Goal: Transaction & Acquisition: Purchase product/service

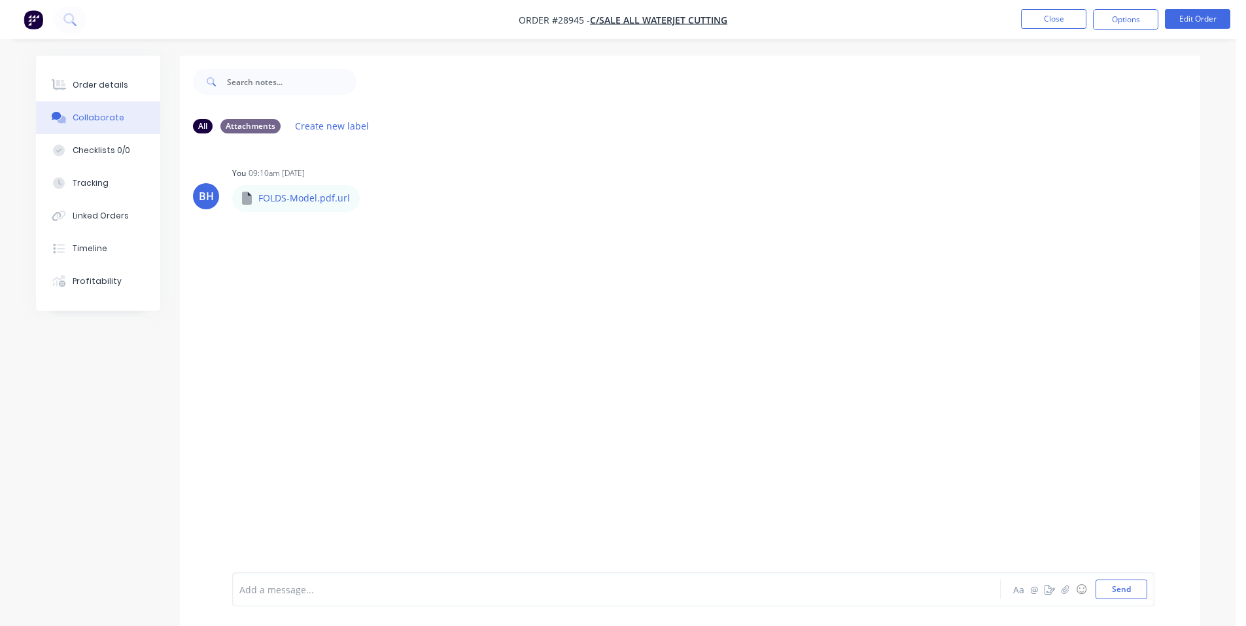
click at [40, 23] on img "button" at bounding box center [34, 20] width 20 height 20
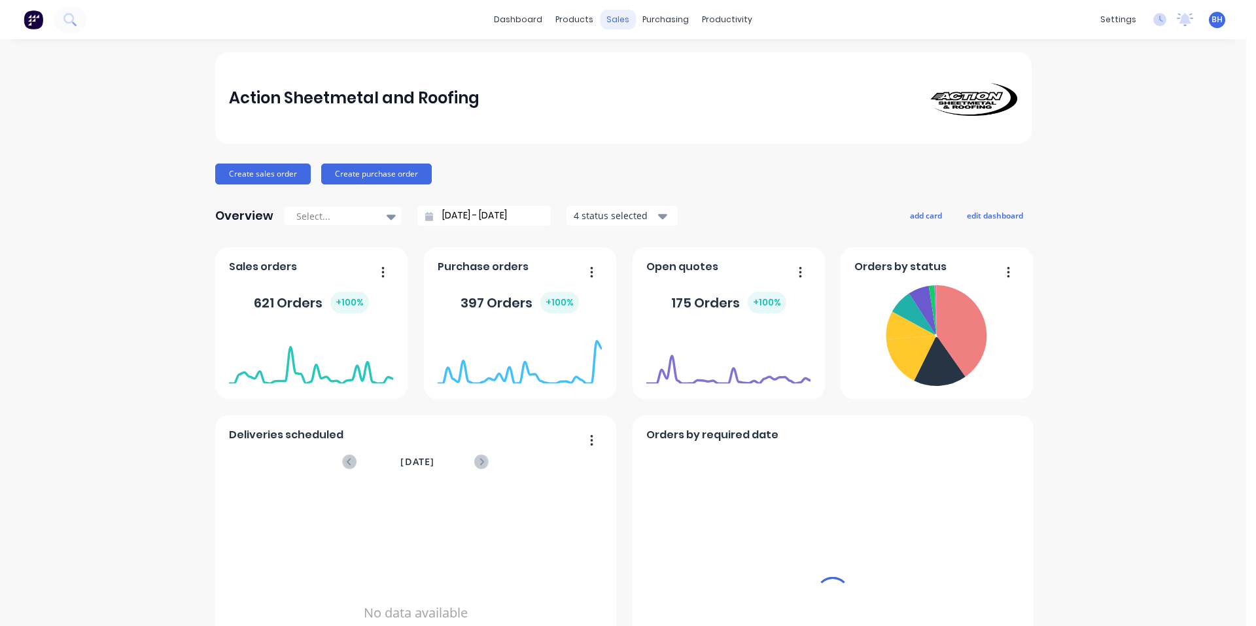
click at [614, 18] on div "sales" at bounding box center [618, 20] width 36 height 20
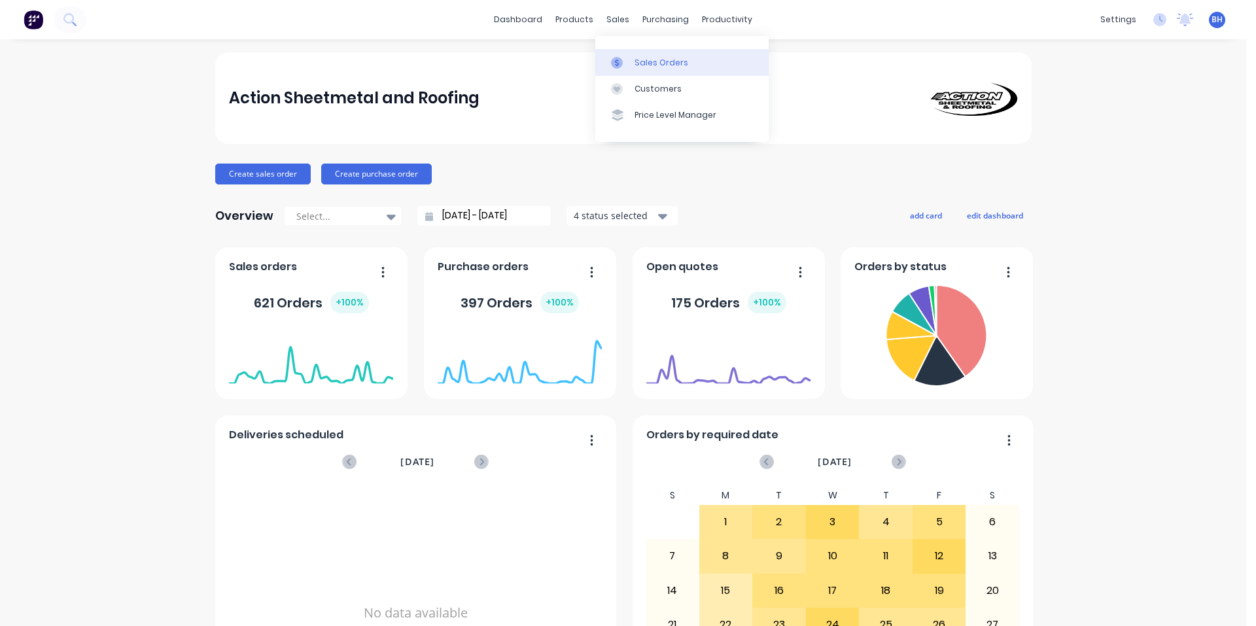
click at [645, 58] on div "Sales Orders" at bounding box center [661, 63] width 54 height 12
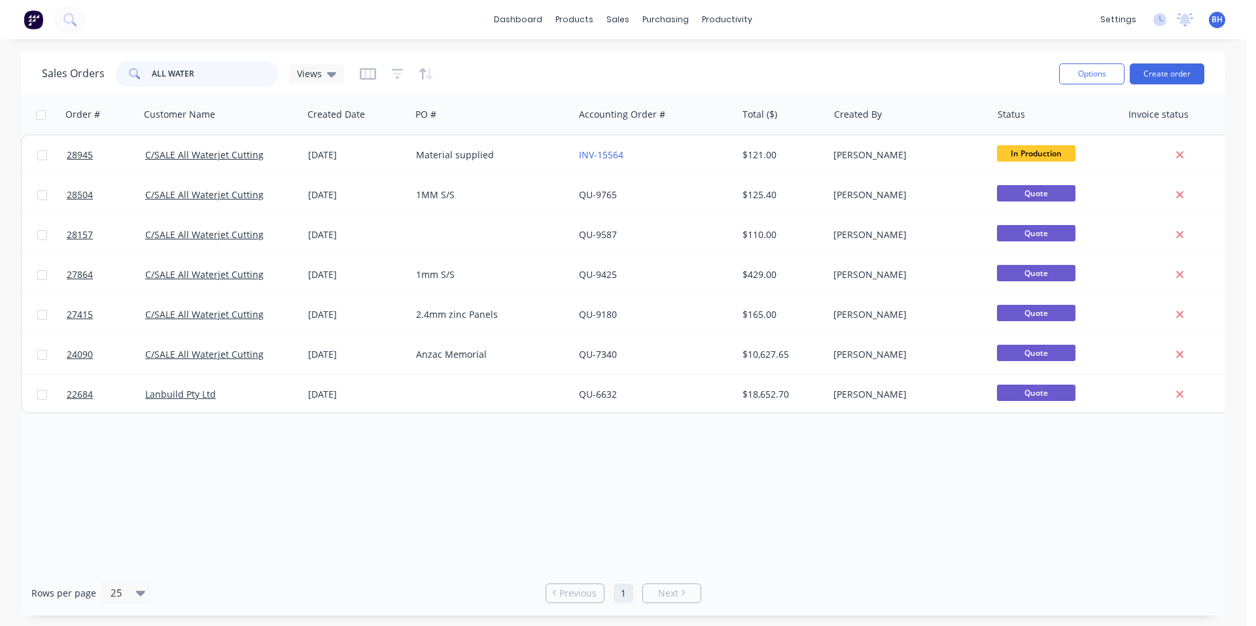
drag, startPoint x: 222, startPoint y: 73, endPoint x: 107, endPoint y: 76, distance: 114.5
click at [109, 77] on div "Sales Orders ALL WATER Views" at bounding box center [193, 74] width 302 height 26
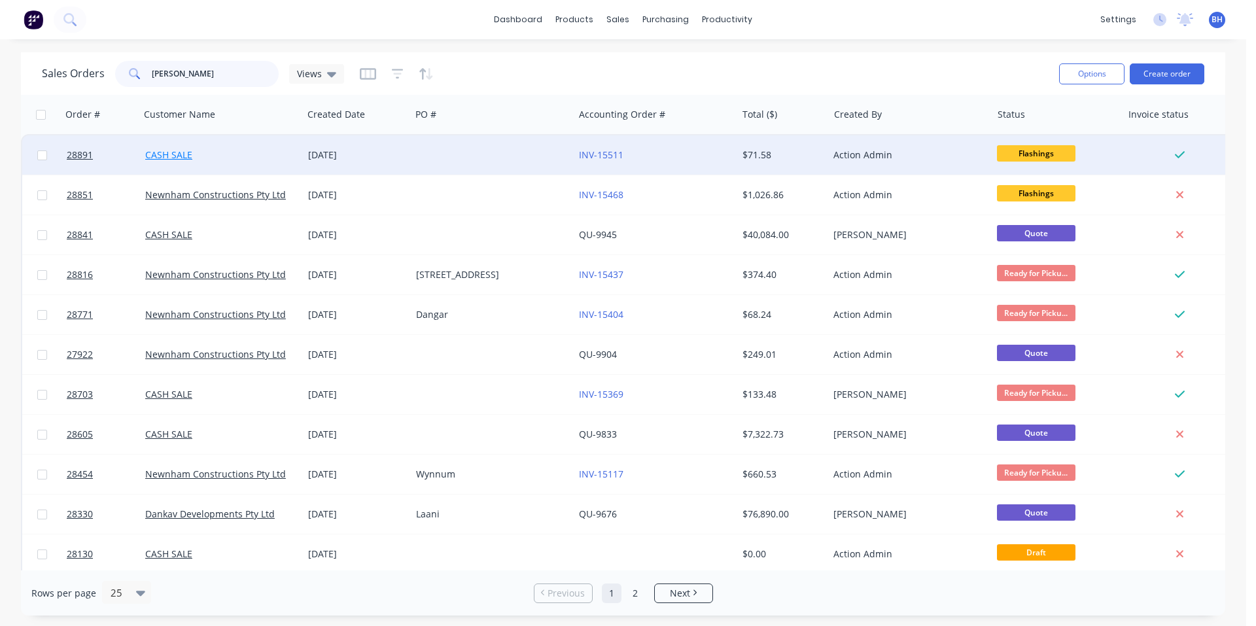
type input "[PERSON_NAME]"
click at [175, 153] on link "CASH SALE" at bounding box center [168, 154] width 47 height 12
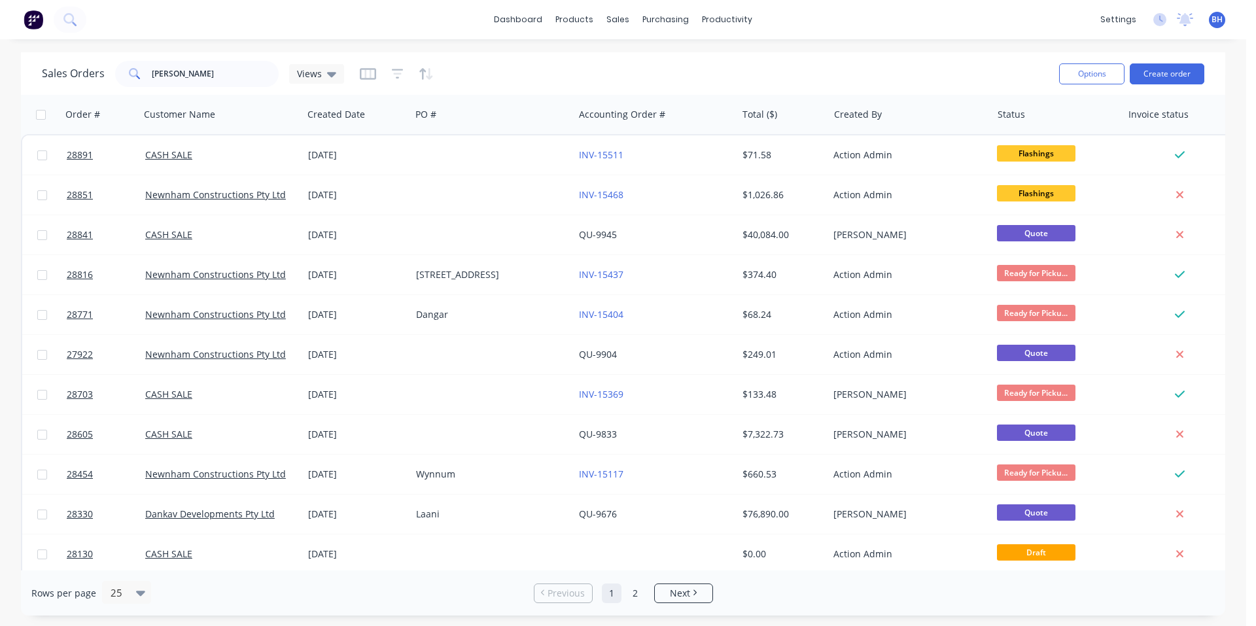
click at [27, 20] on img at bounding box center [34, 20] width 20 height 20
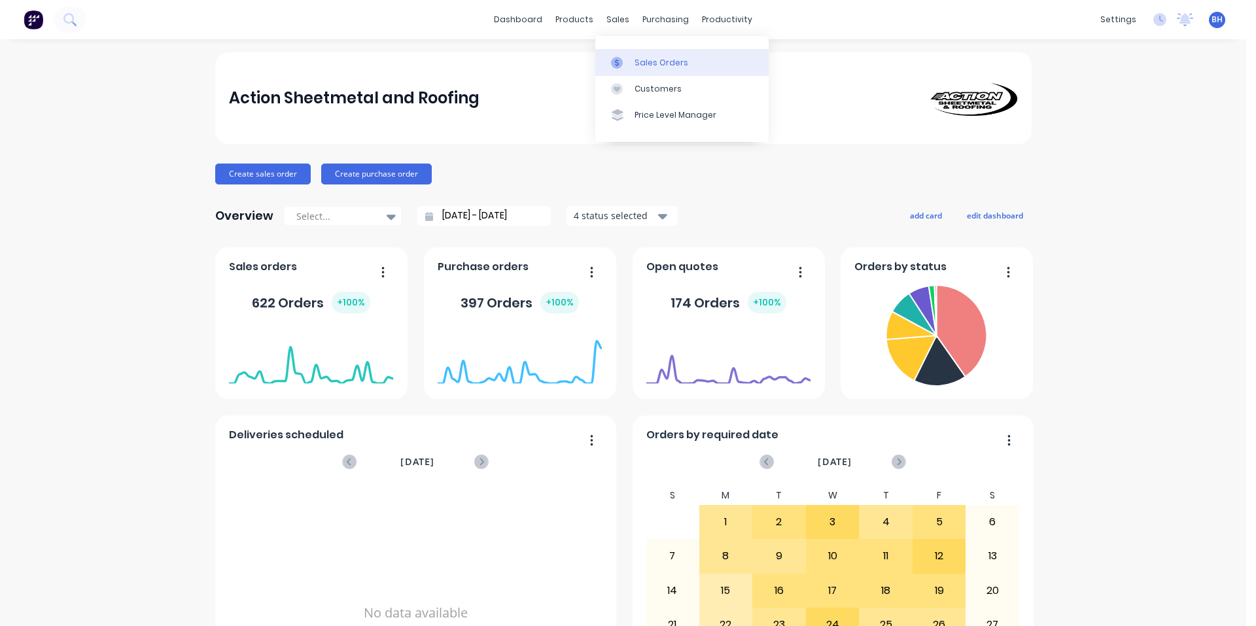
click at [639, 61] on div "Sales Orders" at bounding box center [661, 63] width 54 height 12
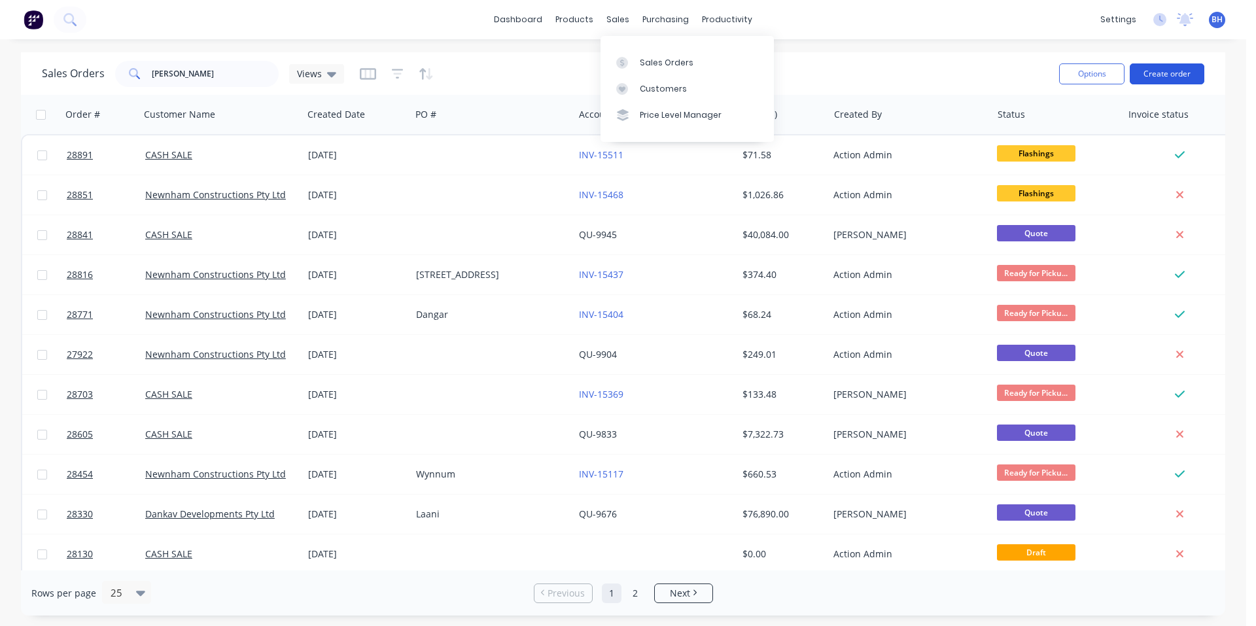
click at [1169, 67] on button "Create order" at bounding box center [1166, 73] width 75 height 21
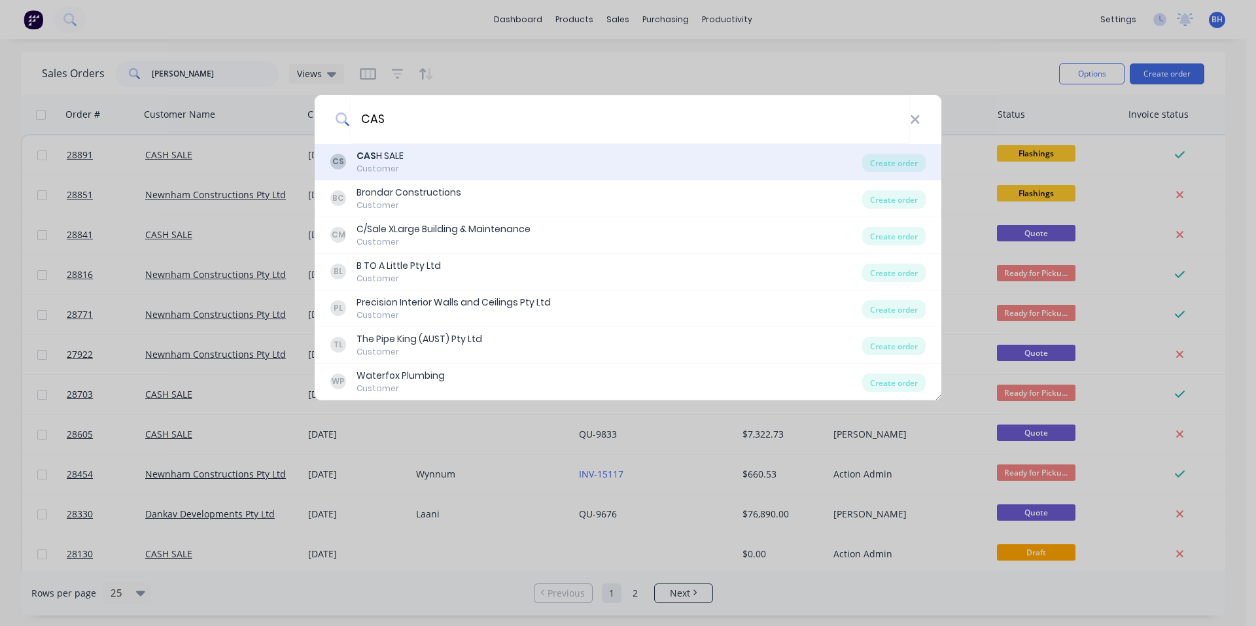
type input "CAS"
click at [450, 171] on div "CS CAS H SALE Customer" at bounding box center [596, 162] width 532 height 26
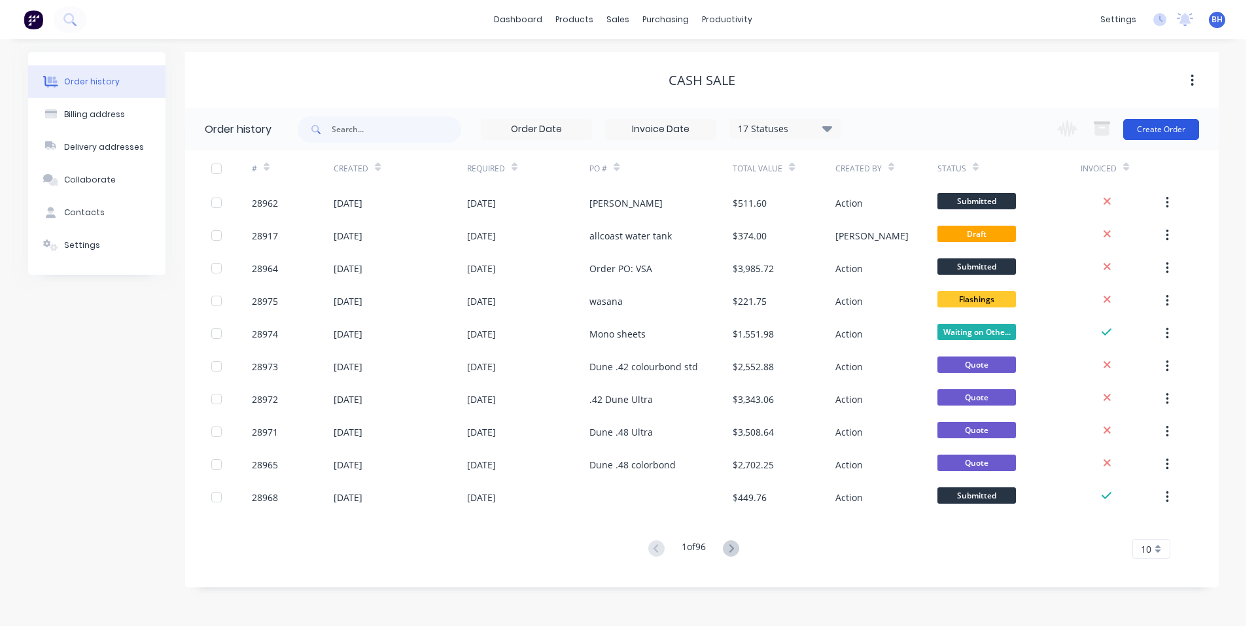
click at [1148, 129] on button "Create Order" at bounding box center [1161, 129] width 76 height 21
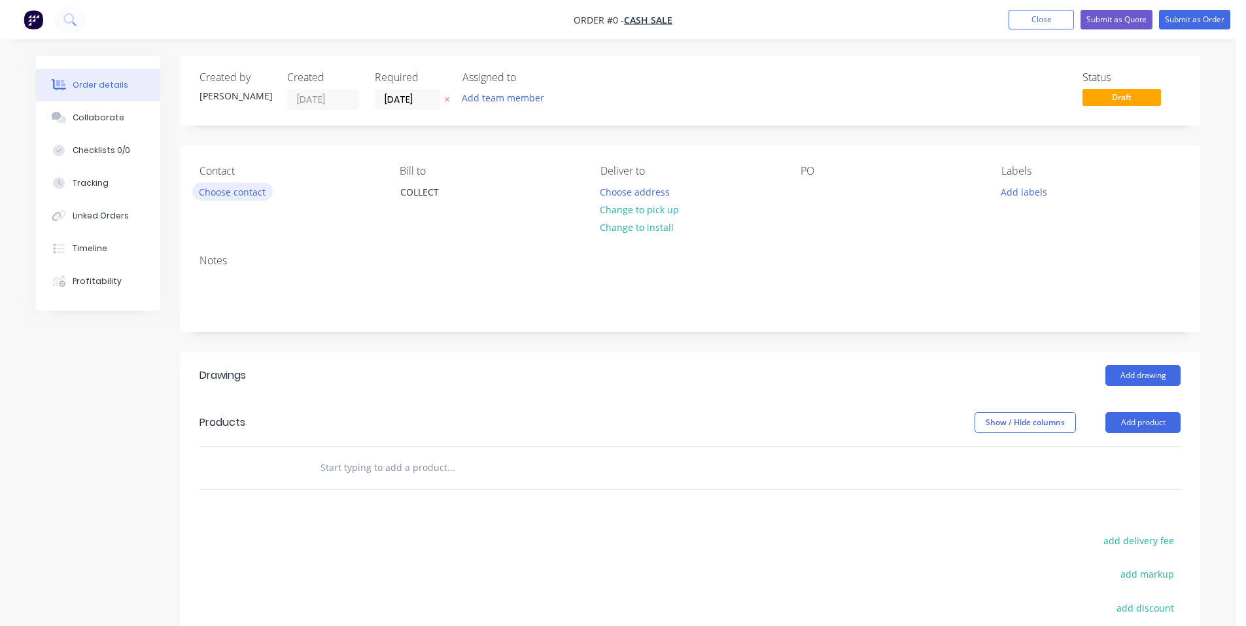
click at [233, 188] on button "Choose contact" at bounding box center [232, 191] width 80 height 18
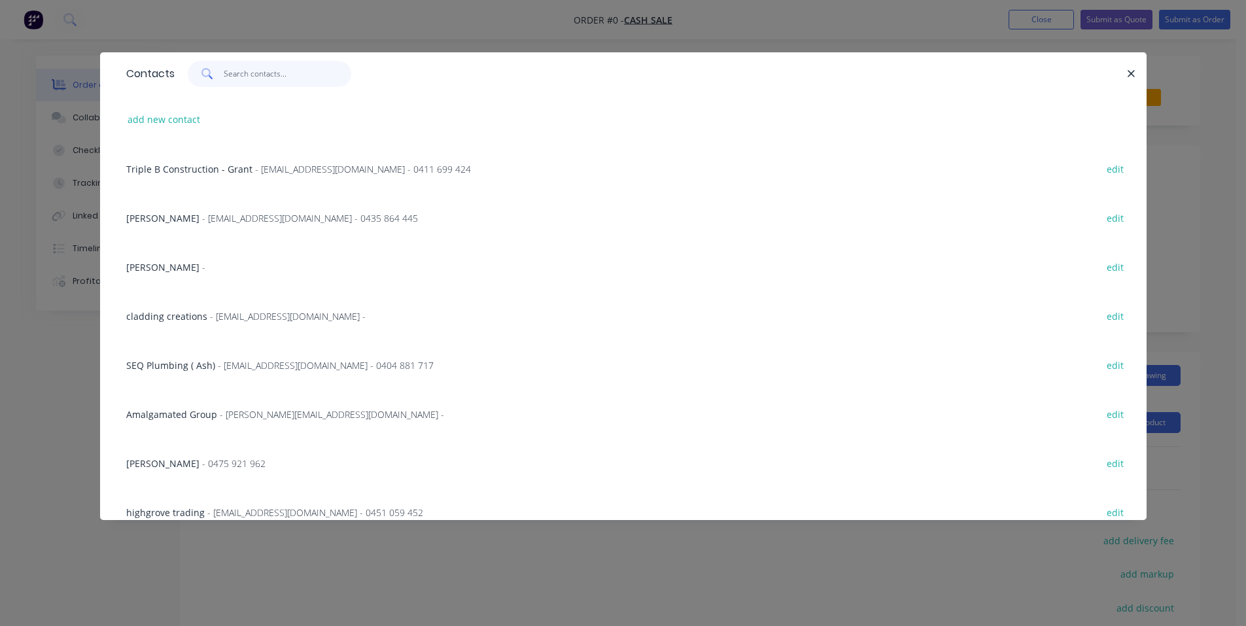
click at [278, 69] on input "text" at bounding box center [288, 74] width 128 height 26
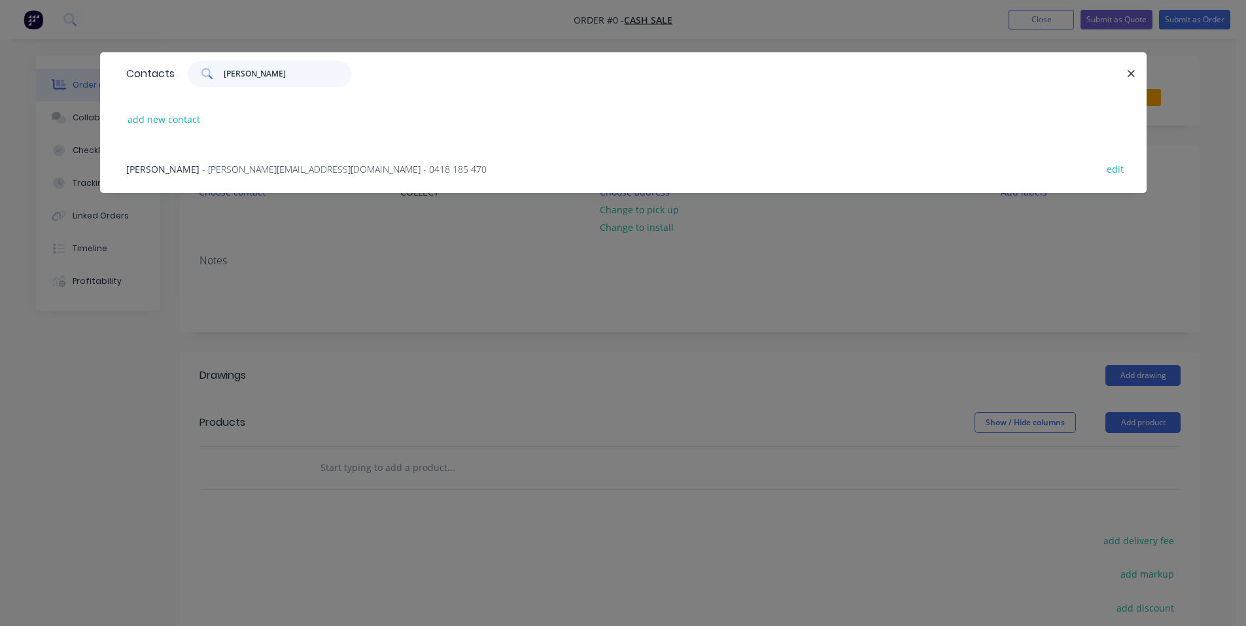
type input "[PERSON_NAME]"
click at [319, 167] on span "- [PERSON_NAME][EMAIL_ADDRESS][DOMAIN_NAME] - 0418 185 470" at bounding box center [344, 169] width 284 height 12
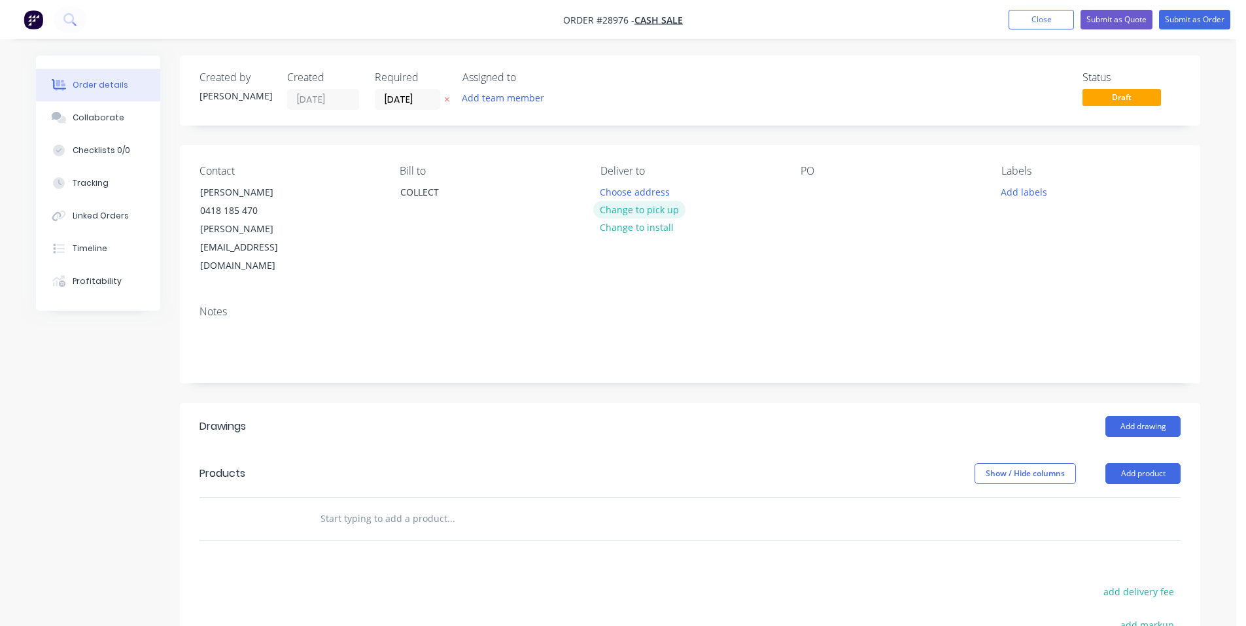
click at [654, 211] on button "Change to pick up" at bounding box center [639, 210] width 93 height 18
click at [813, 196] on div at bounding box center [810, 191] width 21 height 19
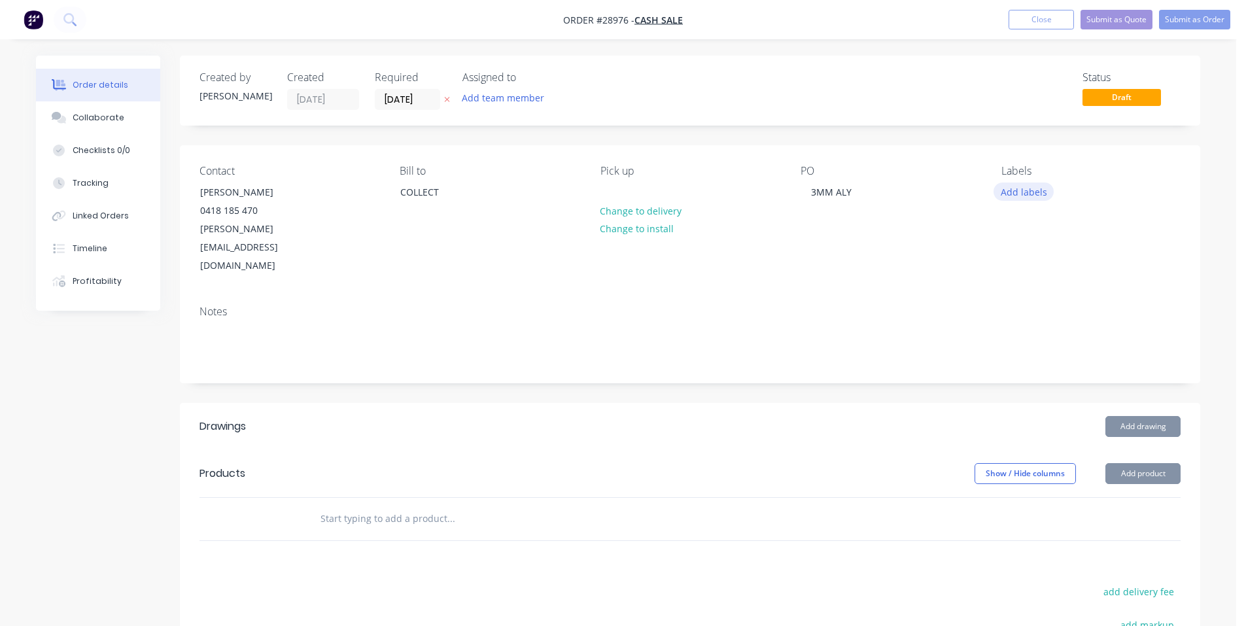
click at [1016, 189] on button "Add labels" at bounding box center [1023, 191] width 60 height 18
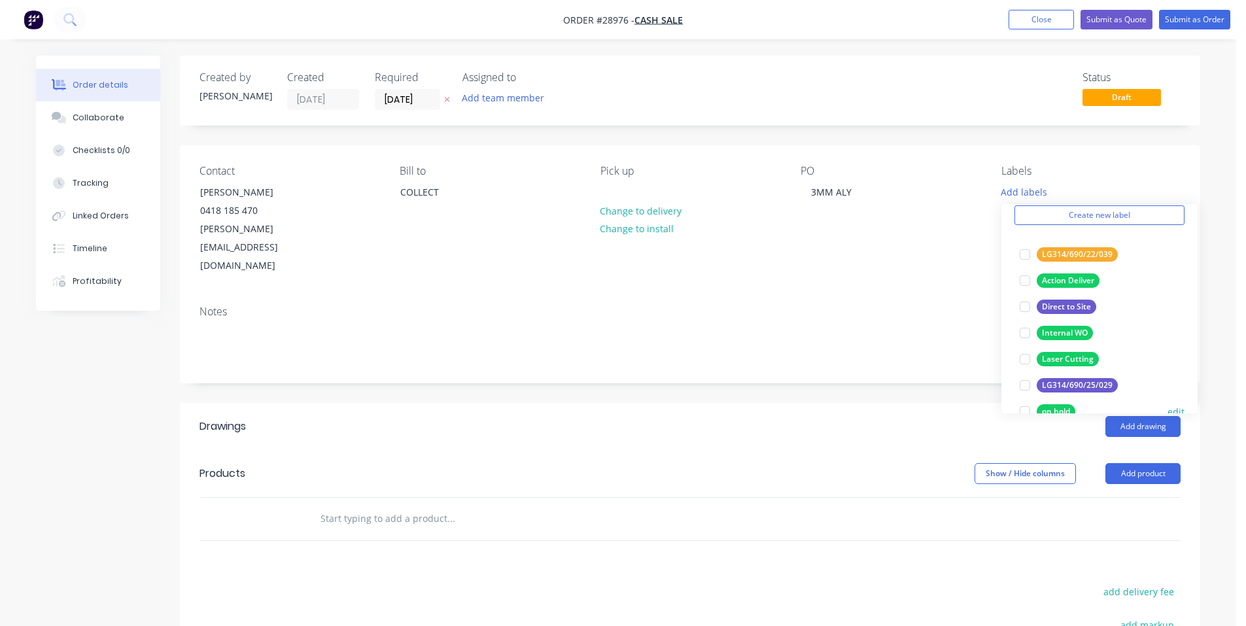
scroll to position [131, 0]
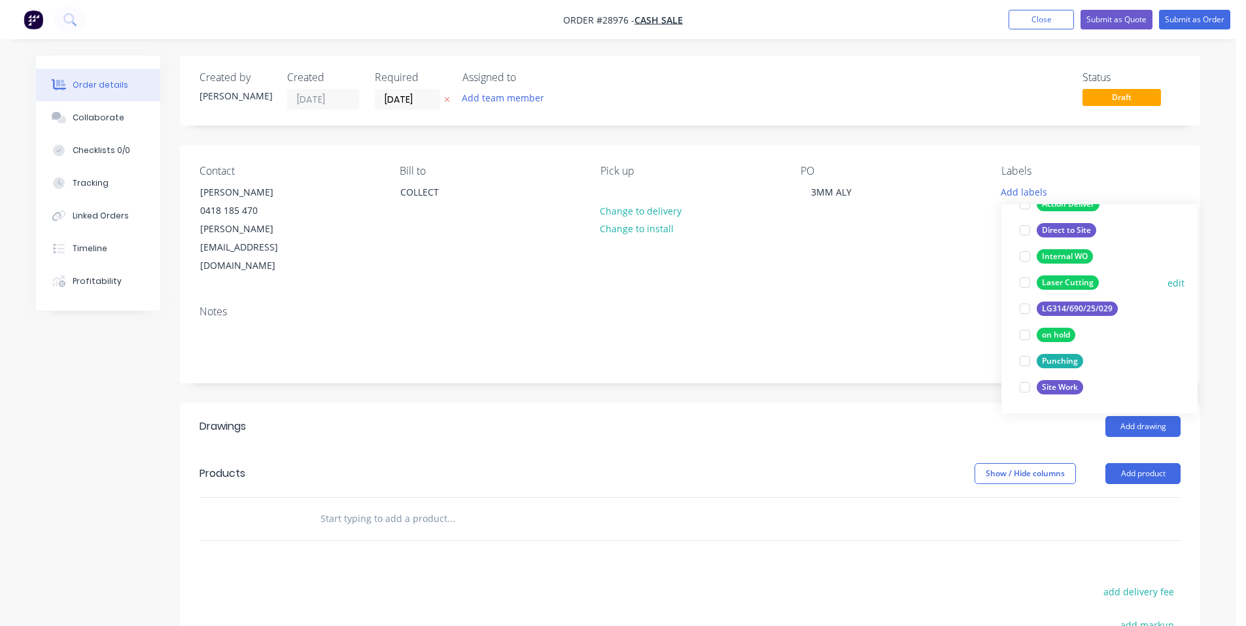
click at [1083, 282] on div "Laser Cutting" at bounding box center [1067, 282] width 62 height 14
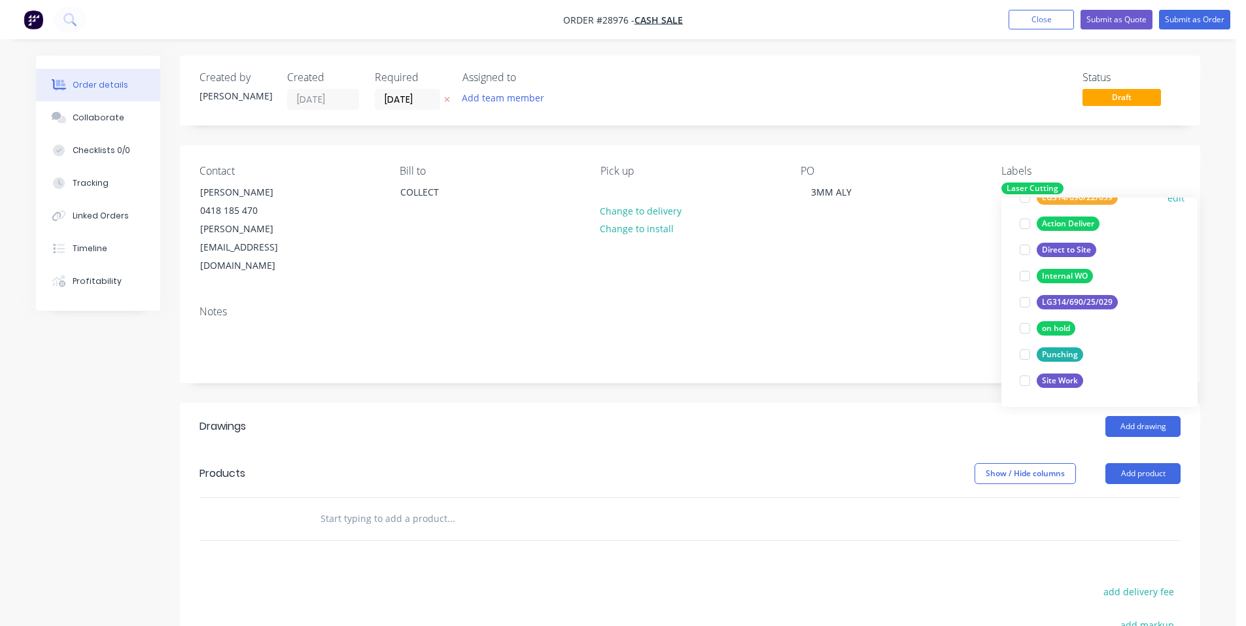
scroll to position [26, 0]
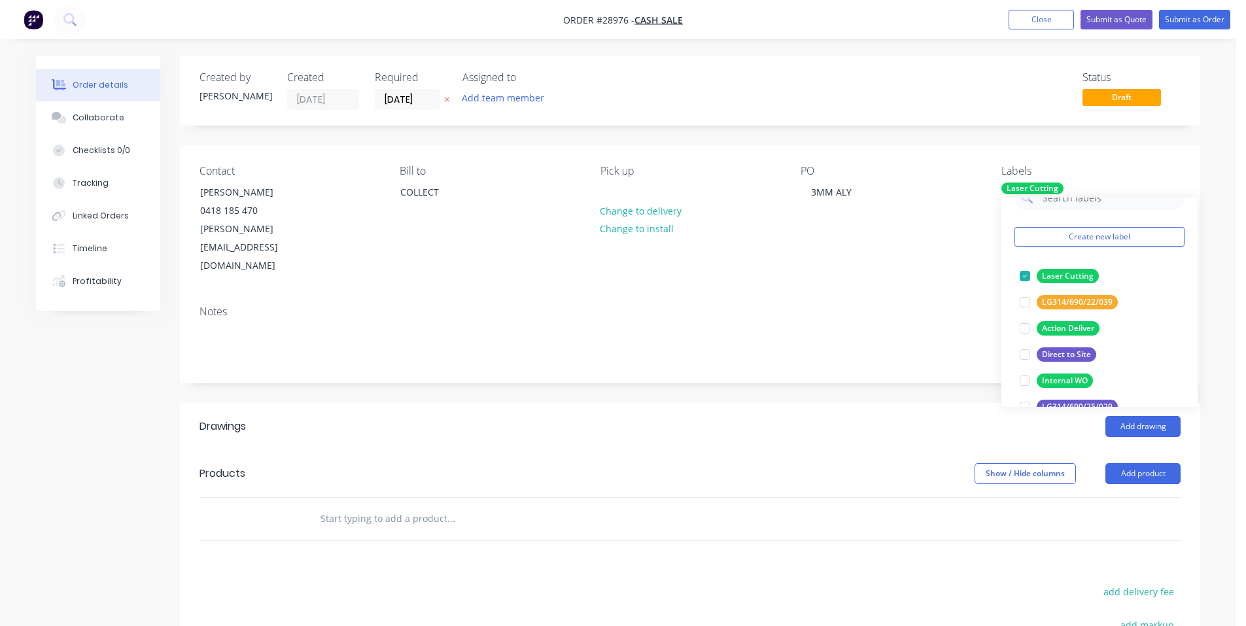
drag, startPoint x: 305, startPoint y: 449, endPoint x: 827, endPoint y: 424, distance: 522.4
click at [310, 450] on header "Products Show / Hide columns Add product" at bounding box center [690, 473] width 1020 height 47
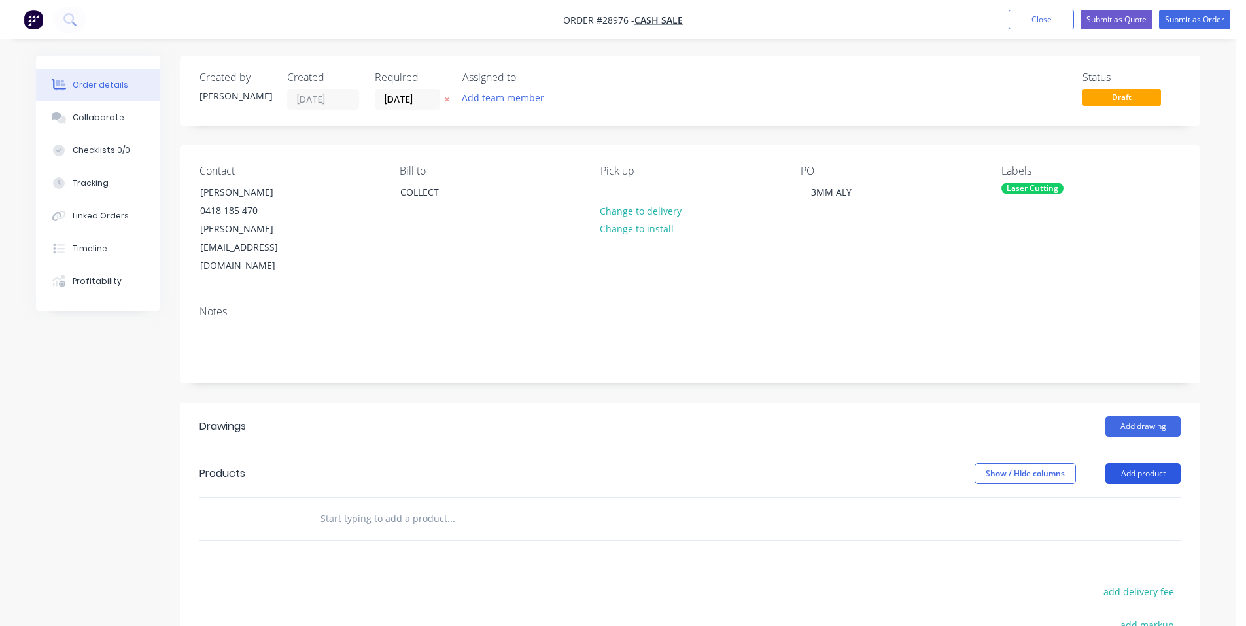
click at [1140, 463] on button "Add product" at bounding box center [1142, 473] width 75 height 21
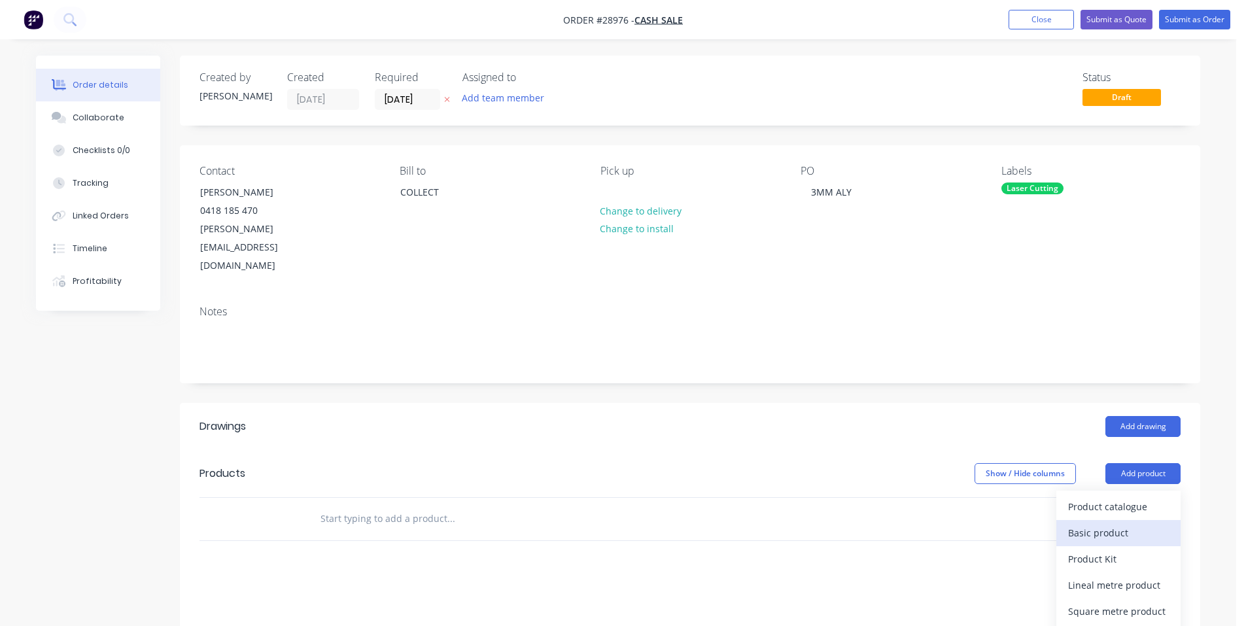
click at [1113, 523] on div "Basic product" at bounding box center [1118, 532] width 101 height 19
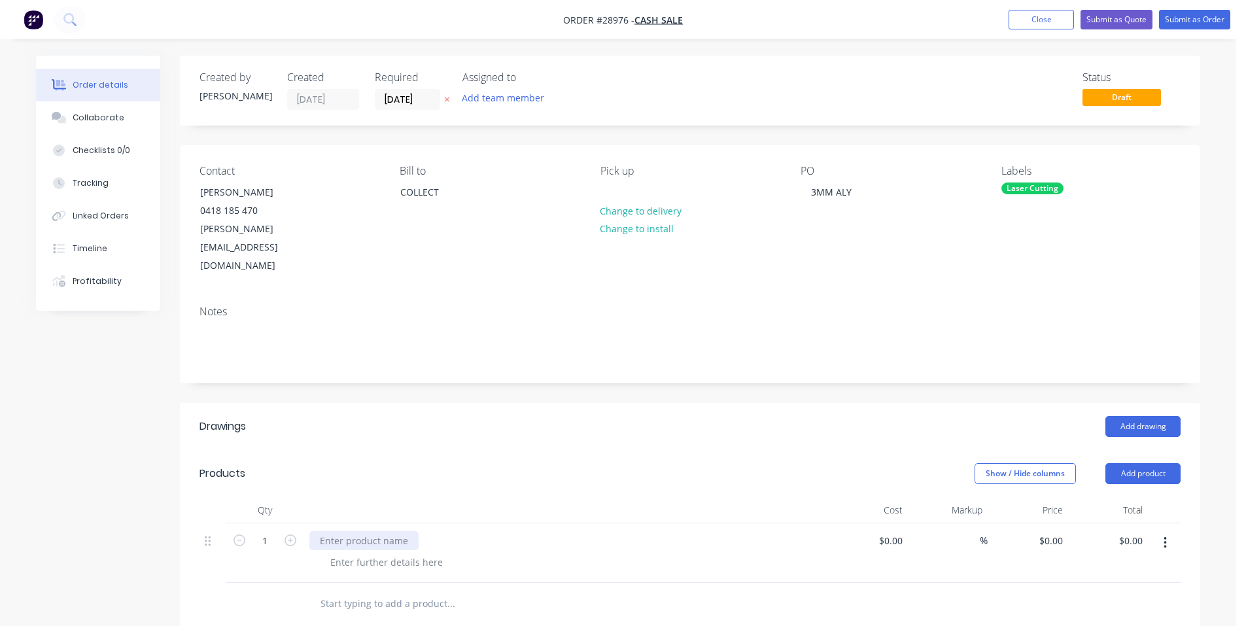
click at [370, 531] on div at bounding box center [363, 540] width 109 height 19
click at [443, 531] on div "Custom laser cut decorative panel" at bounding box center [394, 540] width 171 height 19
click at [471, 531] on div "Custom laser cut decorative panel" at bounding box center [394, 540] width 171 height 19
click at [411, 553] on div at bounding box center [386, 562] width 133 height 19
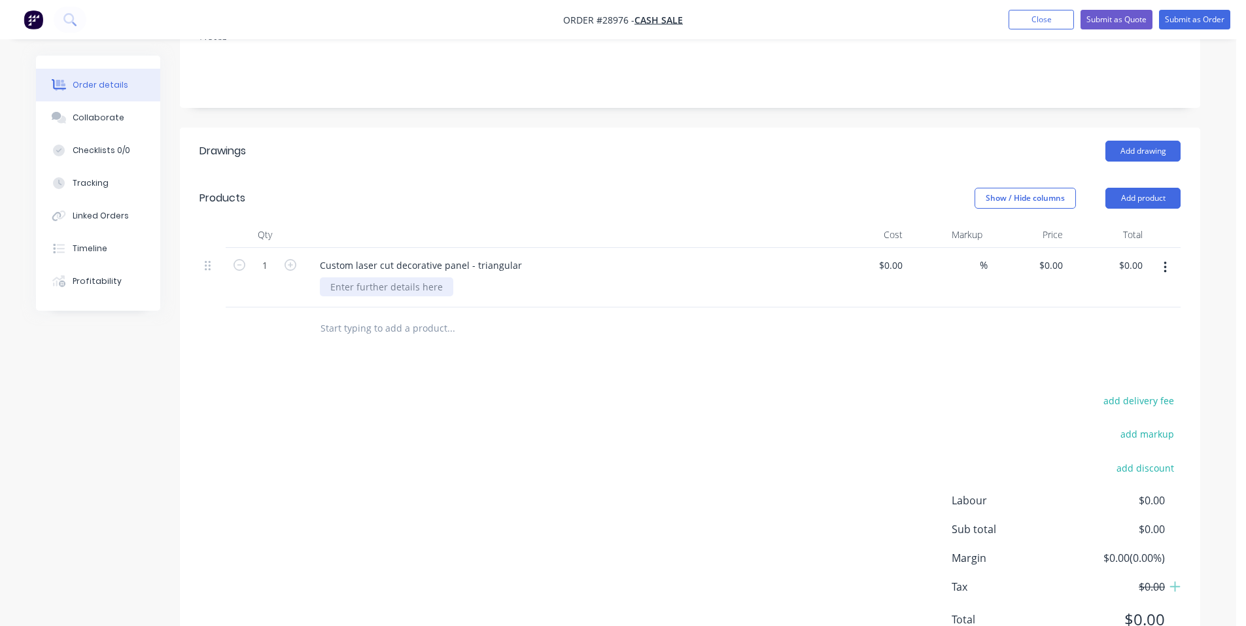
scroll to position [296, 0]
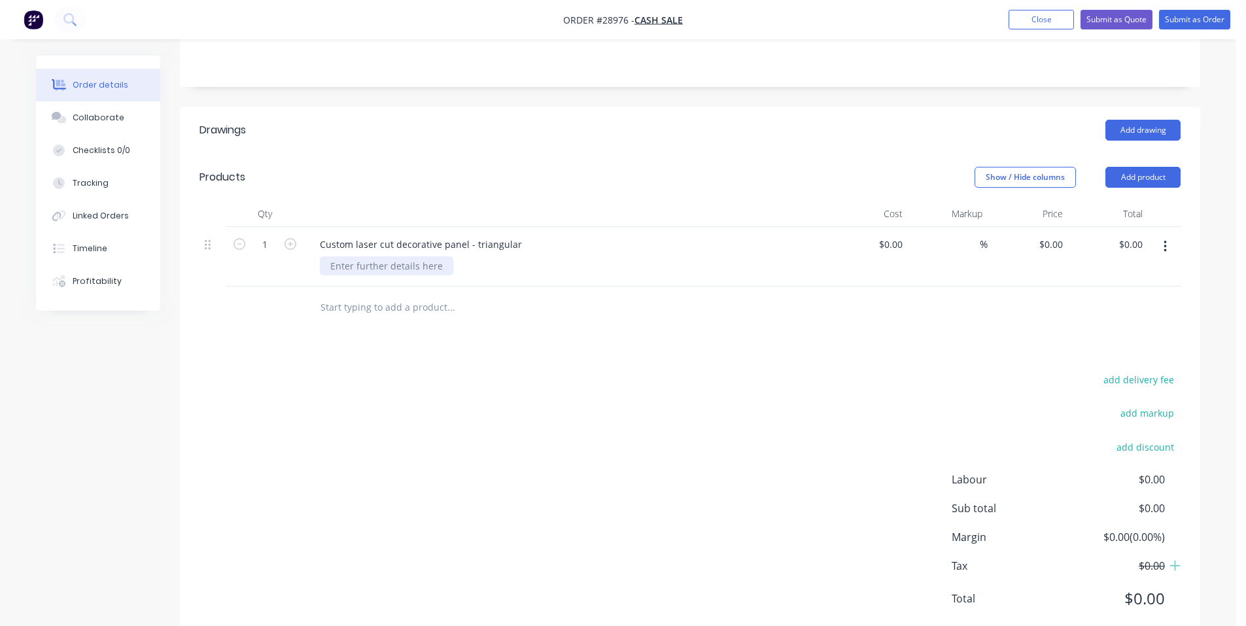
click at [420, 256] on div at bounding box center [386, 265] width 133 height 19
click at [332, 256] on div ""Lions head'" at bounding box center [357, 265] width 75 height 19
click at [333, 256] on div ""Lions head'" at bounding box center [357, 265] width 75 height 19
click at [385, 256] on div "'Lions head'" at bounding box center [356, 265] width 73 height 19
click at [328, 256] on div "'Lions head' detail" at bounding box center [370, 265] width 100 height 19
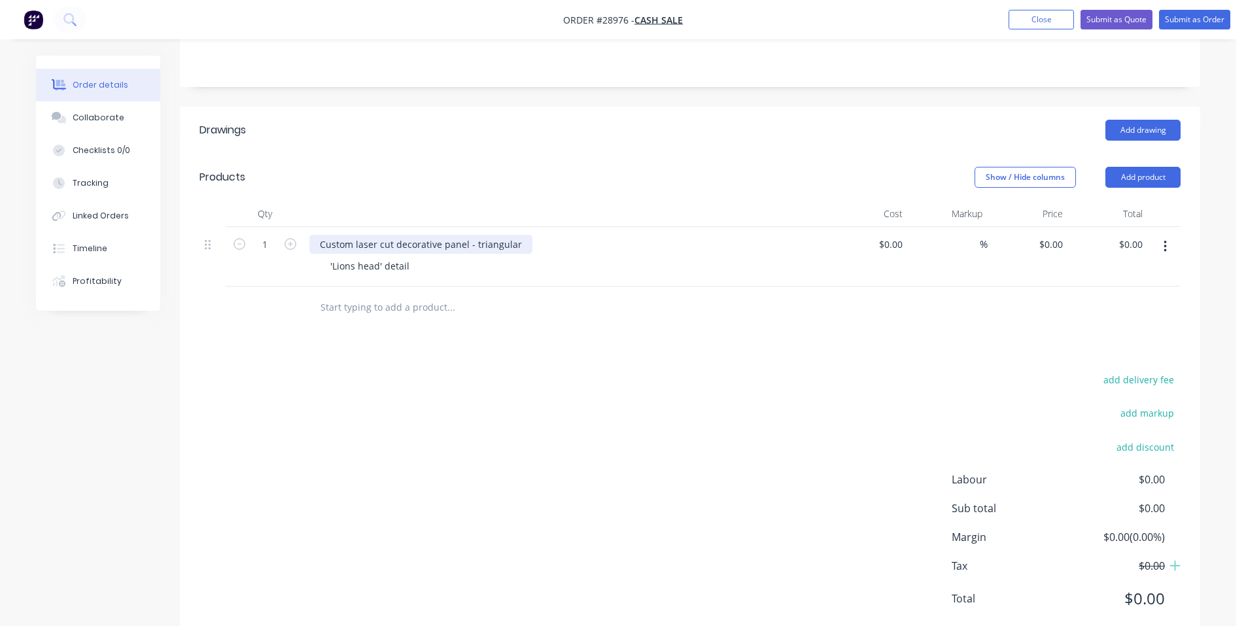
click at [390, 235] on div "Custom laser cut decorative panel - triangular" at bounding box center [420, 244] width 223 height 19
click at [391, 235] on div "Custom laser cut decorative panel - triangular" at bounding box center [420, 244] width 223 height 19
click at [394, 235] on div "Custom laser cut decorative panel - triangular" at bounding box center [420, 244] width 223 height 19
click at [327, 256] on div "'Lions head' detail" at bounding box center [370, 265] width 100 height 19
click at [411, 256] on div "'Lions head' detail" at bounding box center [370, 265] width 100 height 19
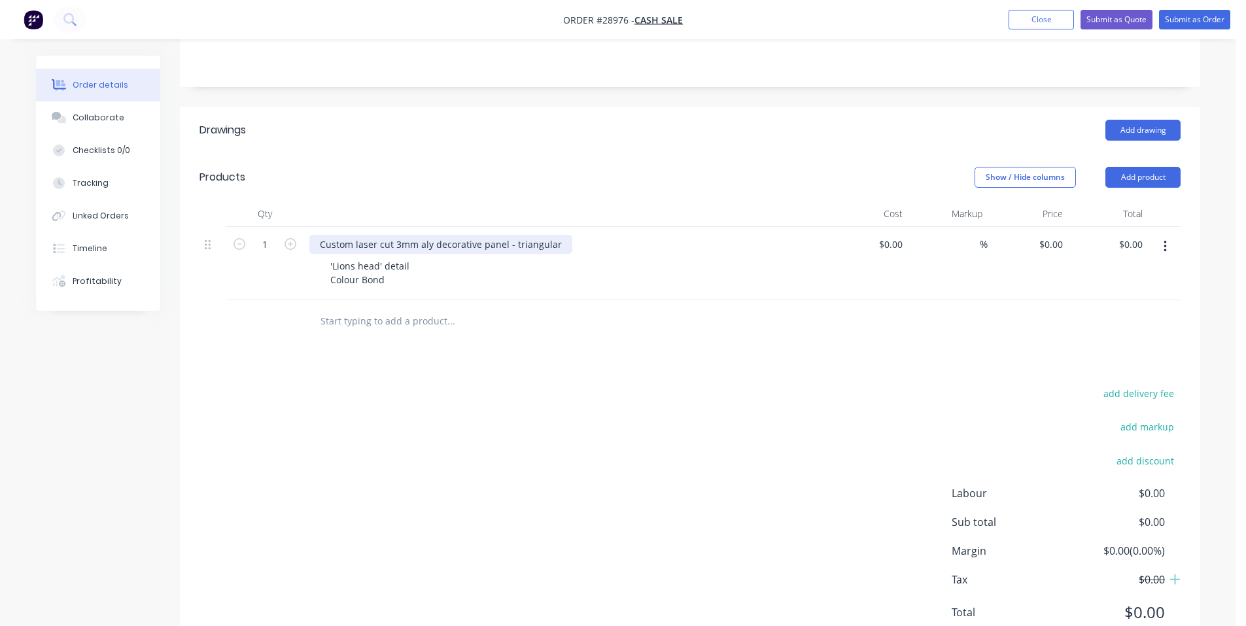
click at [433, 235] on div "Custom laser cut 3mm aly decorative panel - triangular" at bounding box center [440, 244] width 263 height 19
click at [394, 235] on div "Custom laser cut 3mm aly decorative panel - triangular" at bounding box center [440, 244] width 263 height 19
drag, startPoint x: 455, startPoint y: 210, endPoint x: 394, endPoint y: 211, distance: 61.5
click at [394, 235] on div "Custom laser cut powdercoated 3mm aly decorative panel - triangular" at bounding box center [473, 244] width 328 height 19
copy div "powdercoated"
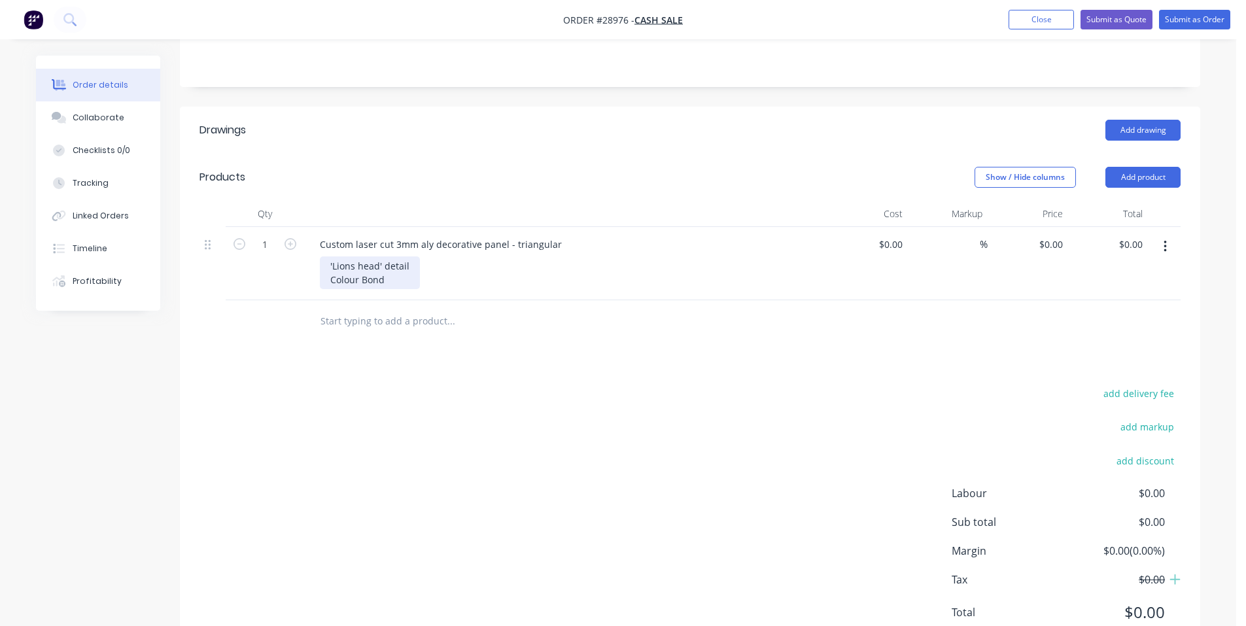
click at [388, 256] on div "'Lions head' detail Colour Bond" at bounding box center [370, 272] width 100 height 33
click at [412, 256] on div "'Lions head' detail Colour Bond" at bounding box center [370, 272] width 100 height 33
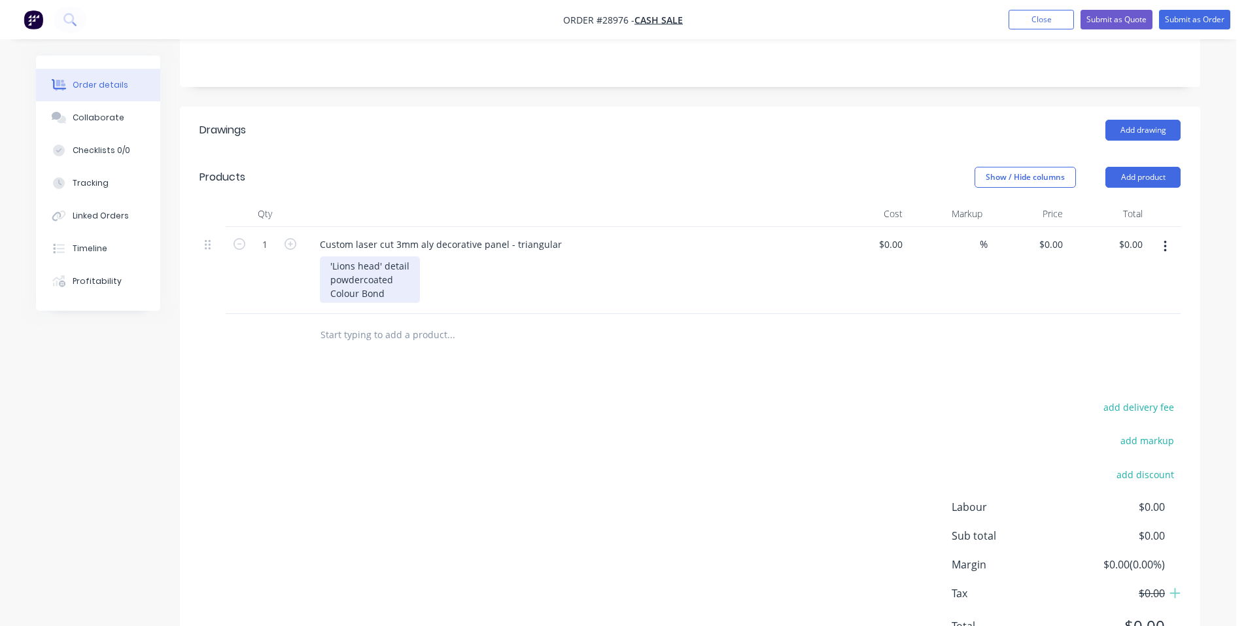
drag, startPoint x: 339, startPoint y: 247, endPoint x: 364, endPoint y: 249, distance: 25.0
click at [343, 256] on div "'Lions head' detail powdercoated Colour Bond" at bounding box center [370, 279] width 100 height 46
click at [388, 257] on div "'Lions head' detail Powder coated Colour Bond" at bounding box center [370, 279] width 100 height 46
click at [902, 235] on input at bounding box center [893, 244] width 30 height 19
type input "$160.37"
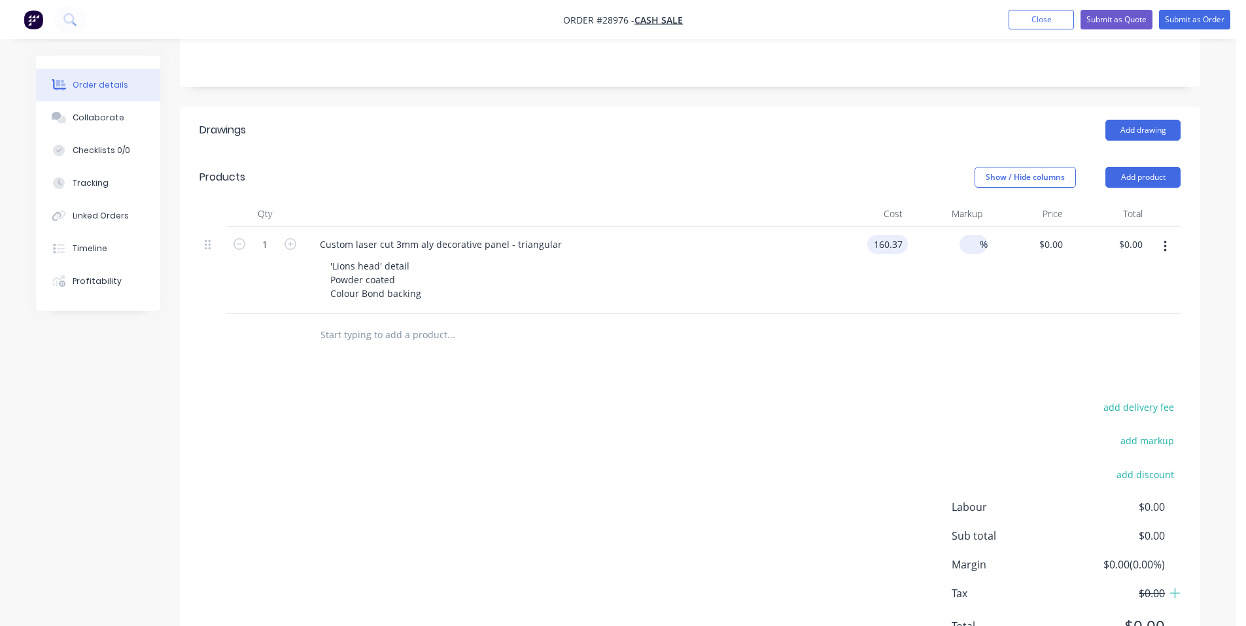
type input "$160.37"
click at [978, 235] on input at bounding box center [972, 244] width 15 height 19
type input "25"
type input "$200.4625"
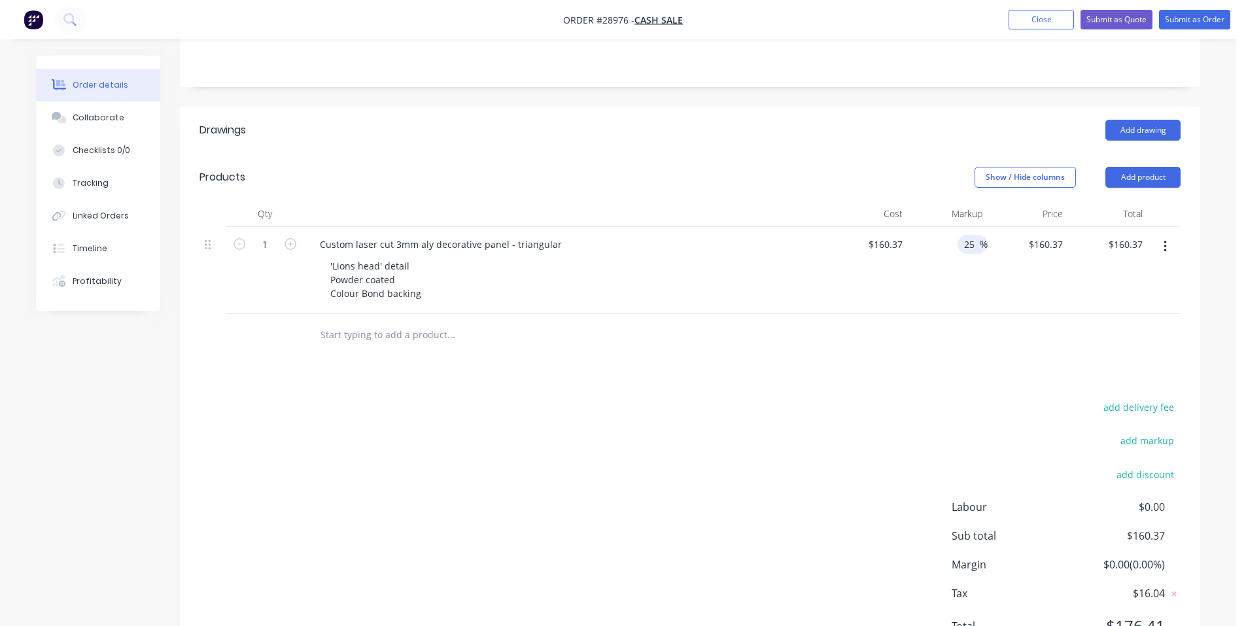
type input "$200.46"
click at [895, 314] on div at bounding box center [689, 335] width 981 height 43
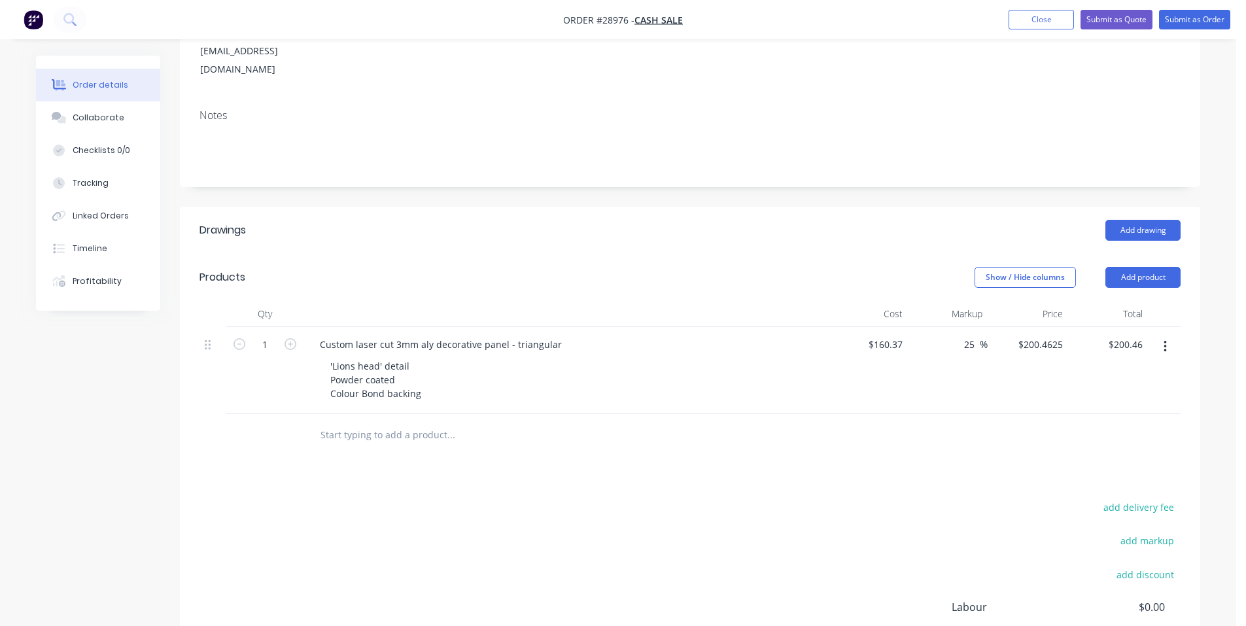
scroll to position [65, 0]
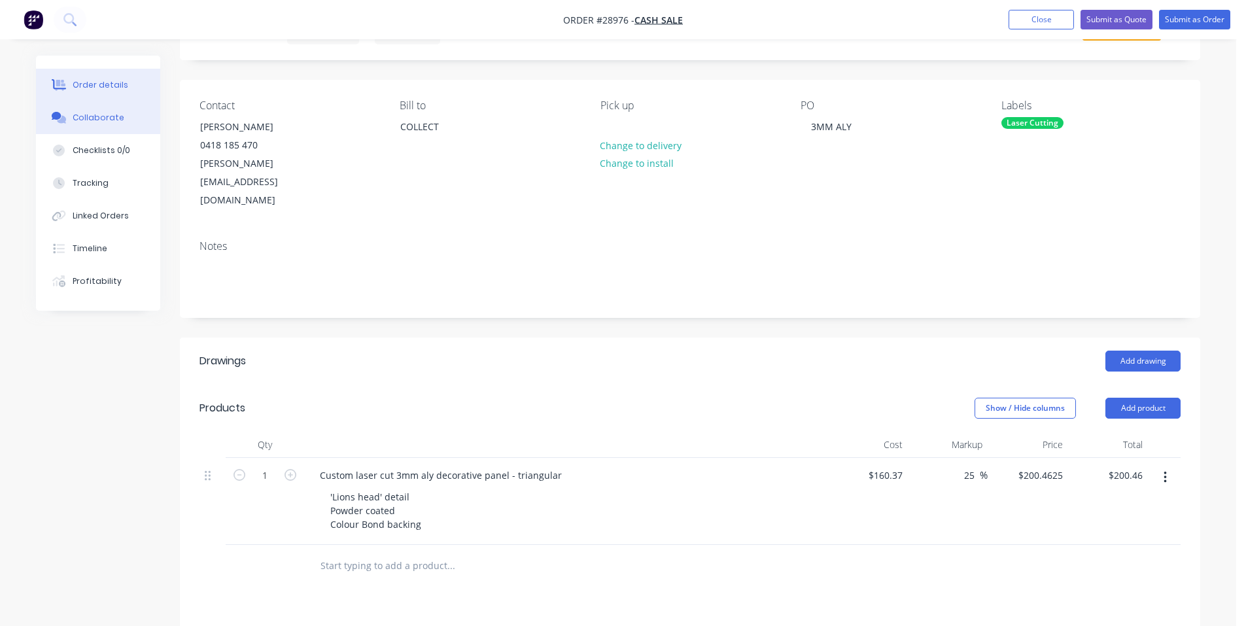
click at [113, 121] on div "Collaborate" at bounding box center [99, 118] width 52 height 12
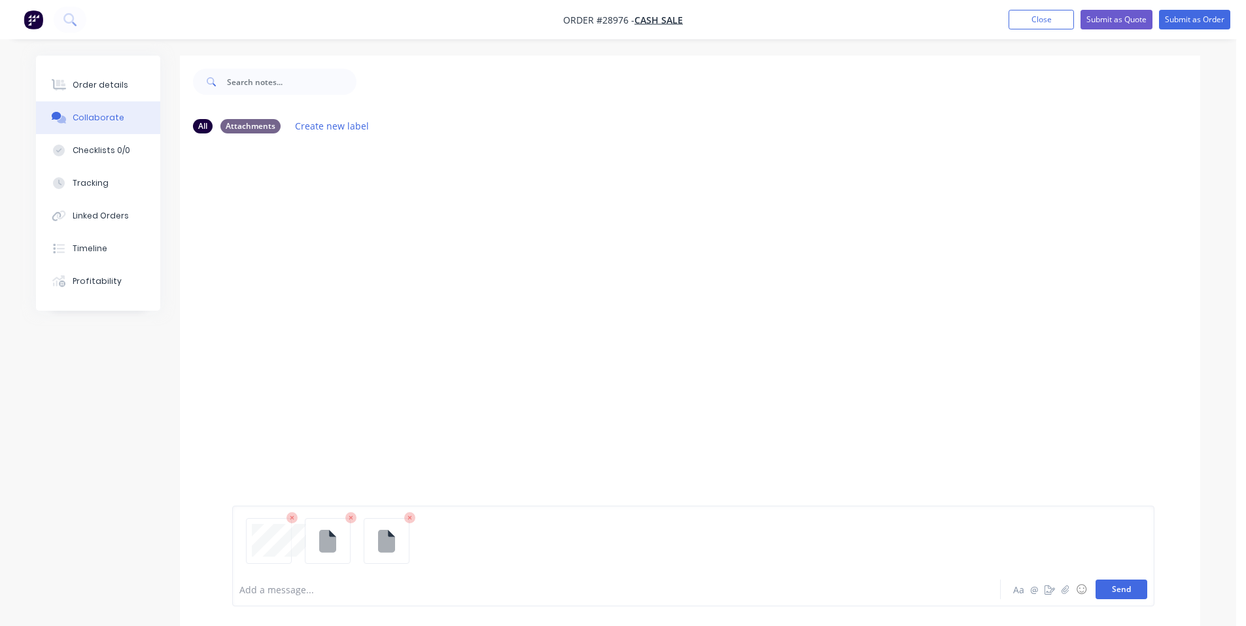
click at [1114, 587] on button "Send" at bounding box center [1121, 589] width 52 height 20
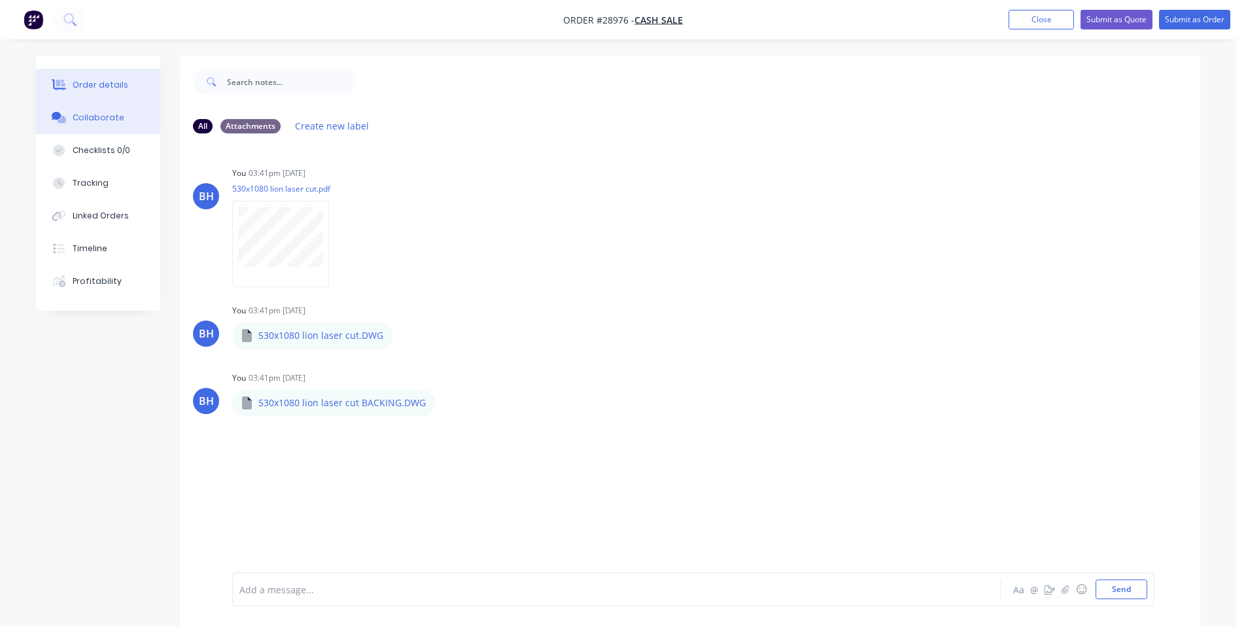
click at [84, 87] on div "Order details" at bounding box center [101, 85] width 56 height 12
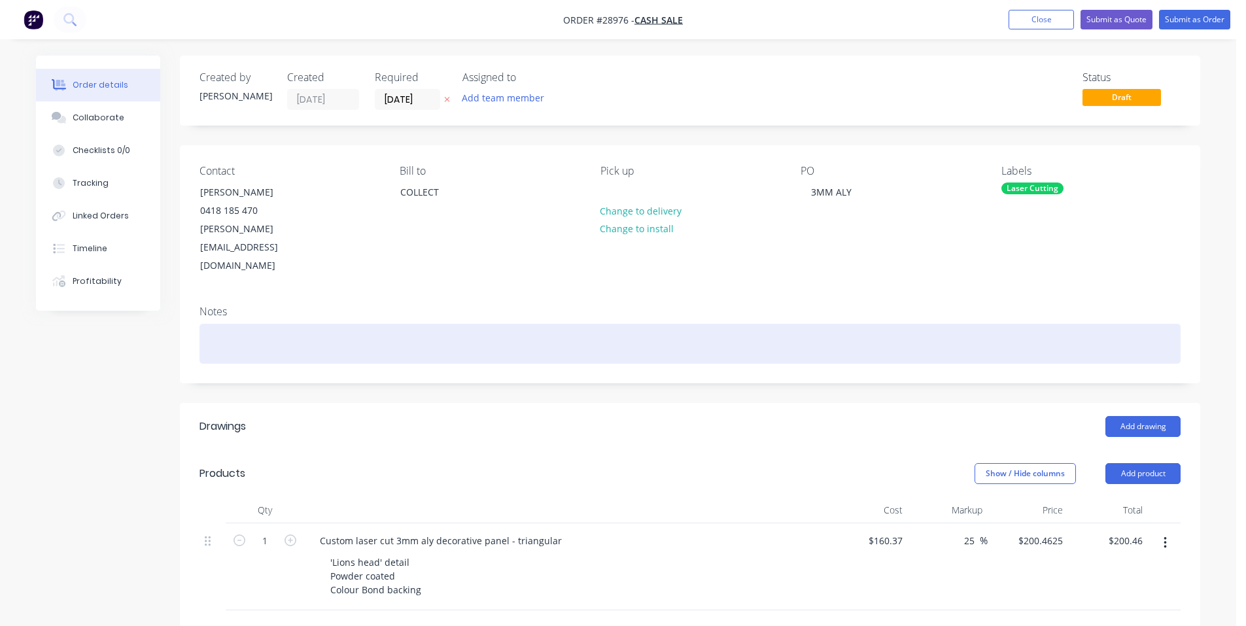
click at [243, 324] on div at bounding box center [689, 344] width 981 height 40
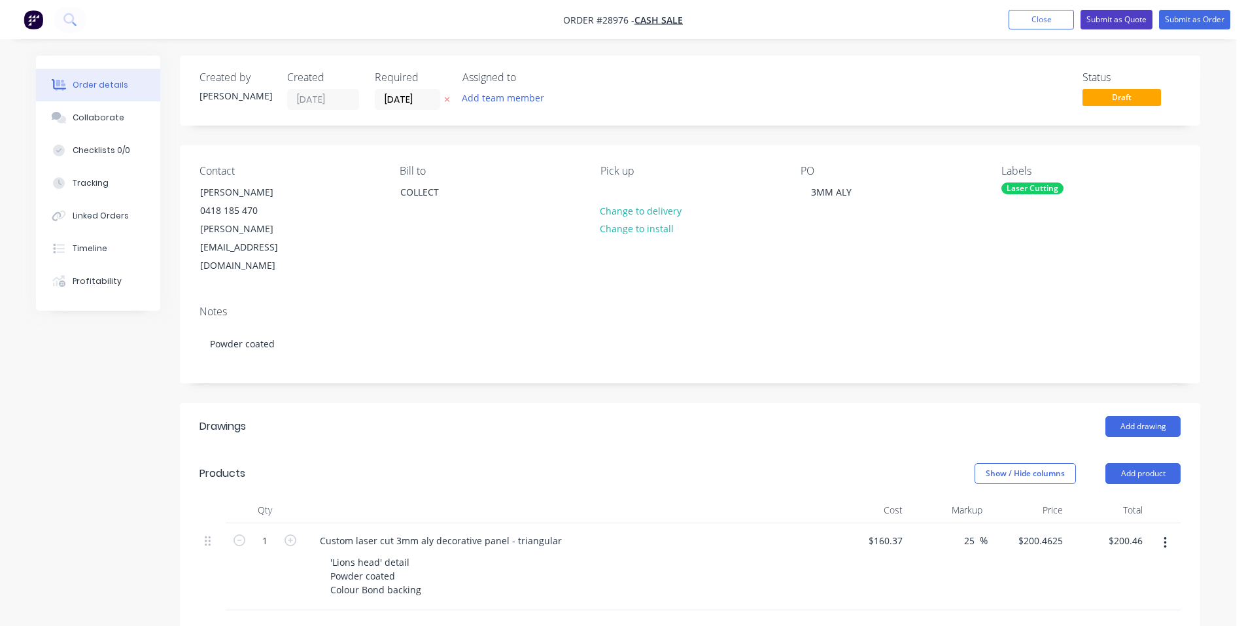
click at [1110, 16] on button "Submit as Quote" at bounding box center [1116, 20] width 72 height 20
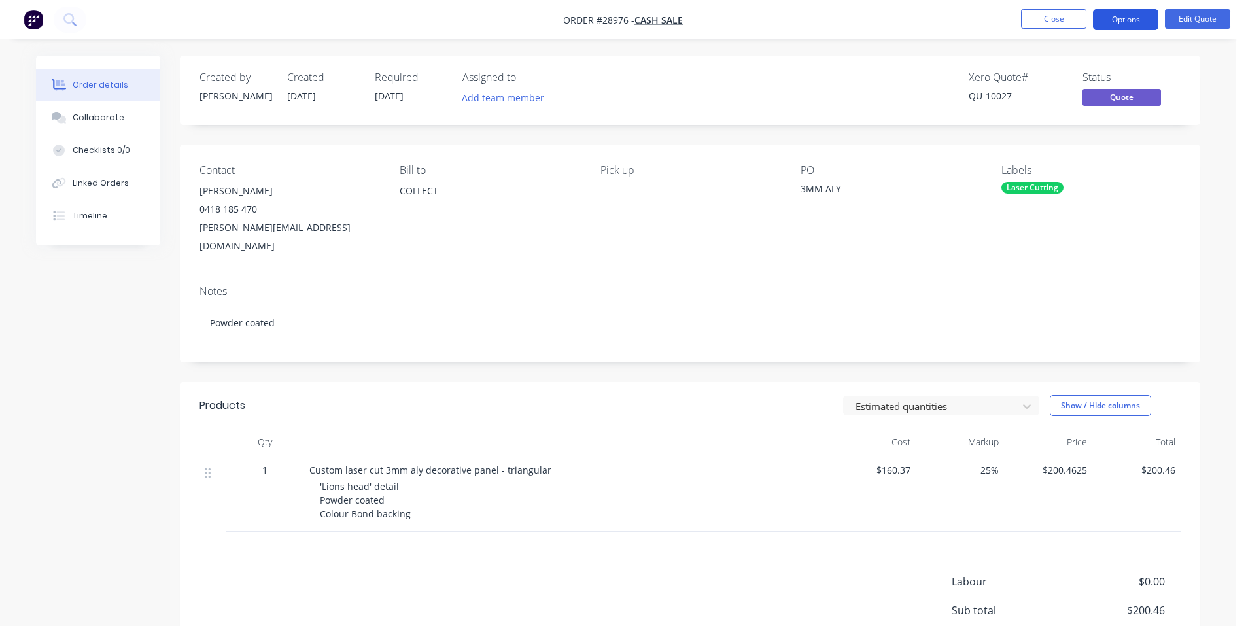
click at [1131, 20] on button "Options" at bounding box center [1125, 19] width 65 height 21
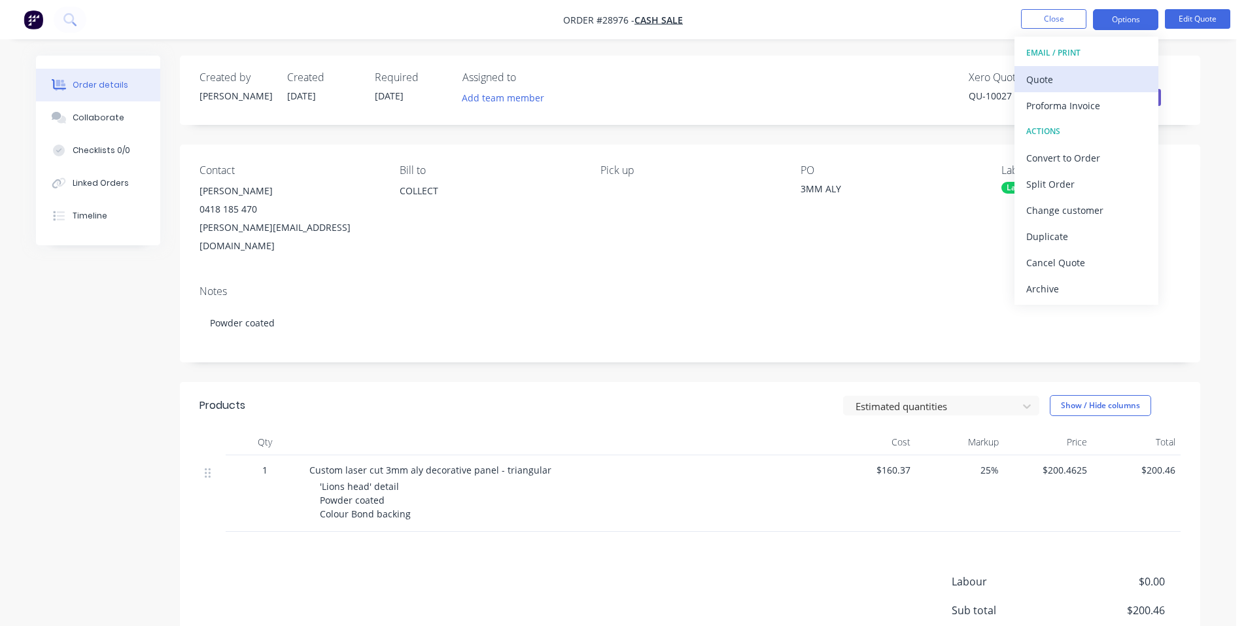
click at [1077, 82] on div "Quote" at bounding box center [1086, 79] width 120 height 19
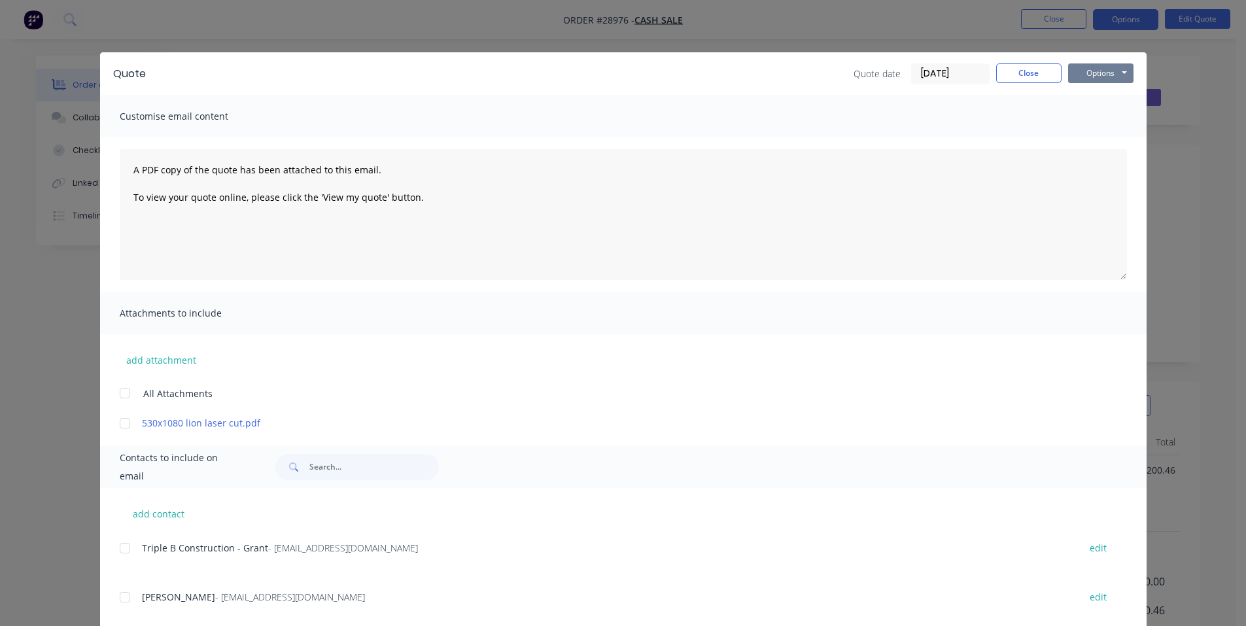
click at [1097, 70] on button "Options" at bounding box center [1100, 73] width 65 height 20
click at [1111, 116] on button "Print" at bounding box center [1110, 118] width 84 height 22
click at [1016, 75] on button "Close" at bounding box center [1028, 73] width 65 height 20
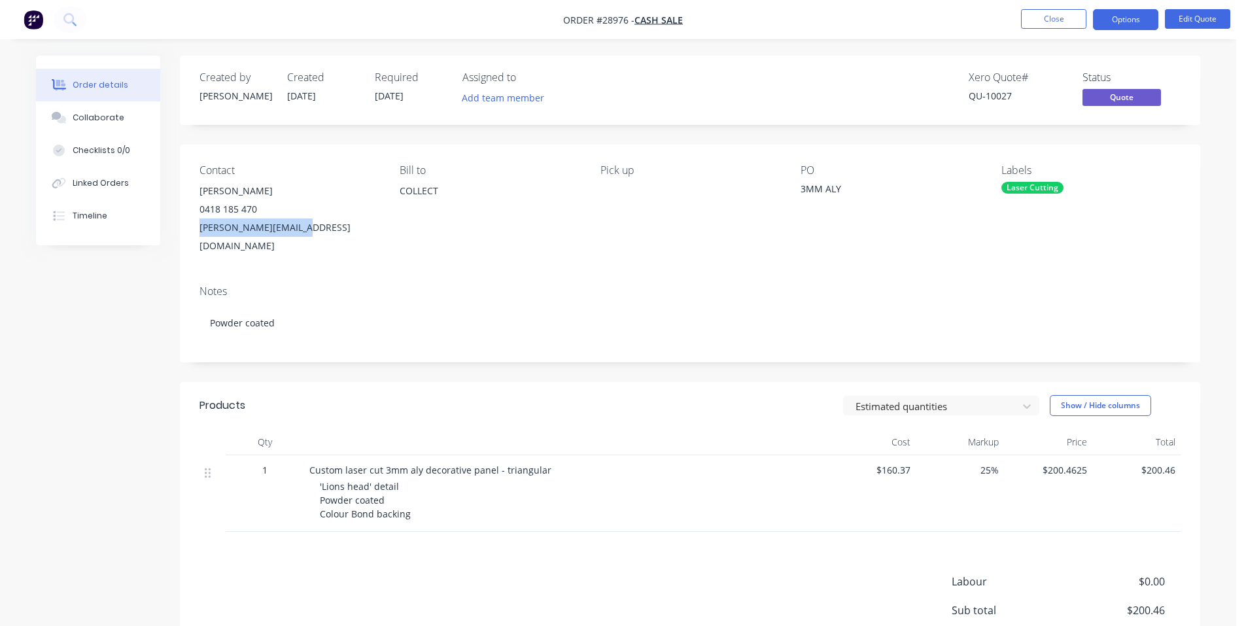
drag, startPoint x: 317, startPoint y: 222, endPoint x: 201, endPoint y: 236, distance: 116.6
click at [201, 236] on div "[PERSON_NAME][EMAIL_ADDRESS][DOMAIN_NAME]" at bounding box center [288, 236] width 179 height 37
copy div "[PERSON_NAME][EMAIL_ADDRESS][DOMAIN_NAME]"
click at [102, 120] on div "Collaborate" at bounding box center [99, 118] width 52 height 12
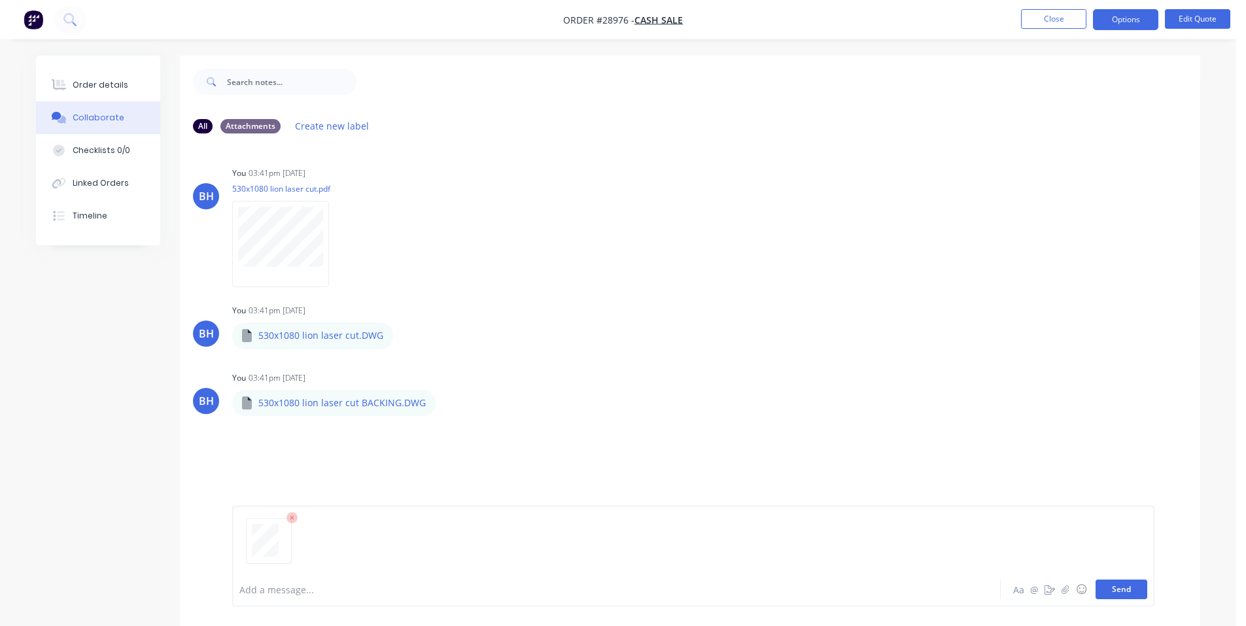
click at [1128, 592] on button "Send" at bounding box center [1121, 589] width 52 height 20
